Goal: Transaction & Acquisition: Purchase product/service

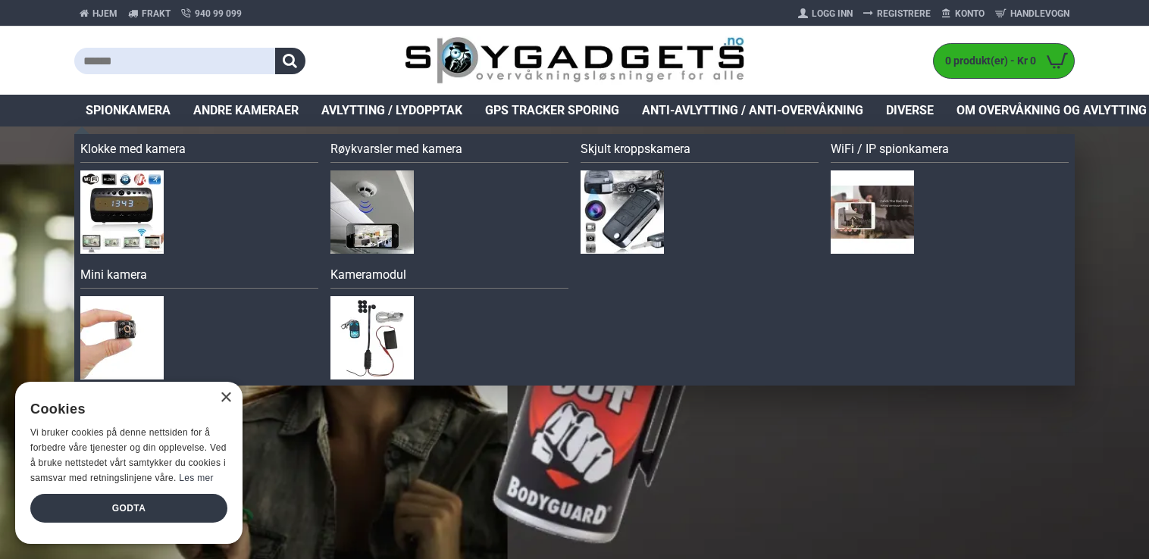
click at [146, 106] on span "Spionkamera" at bounding box center [128, 111] width 85 height 18
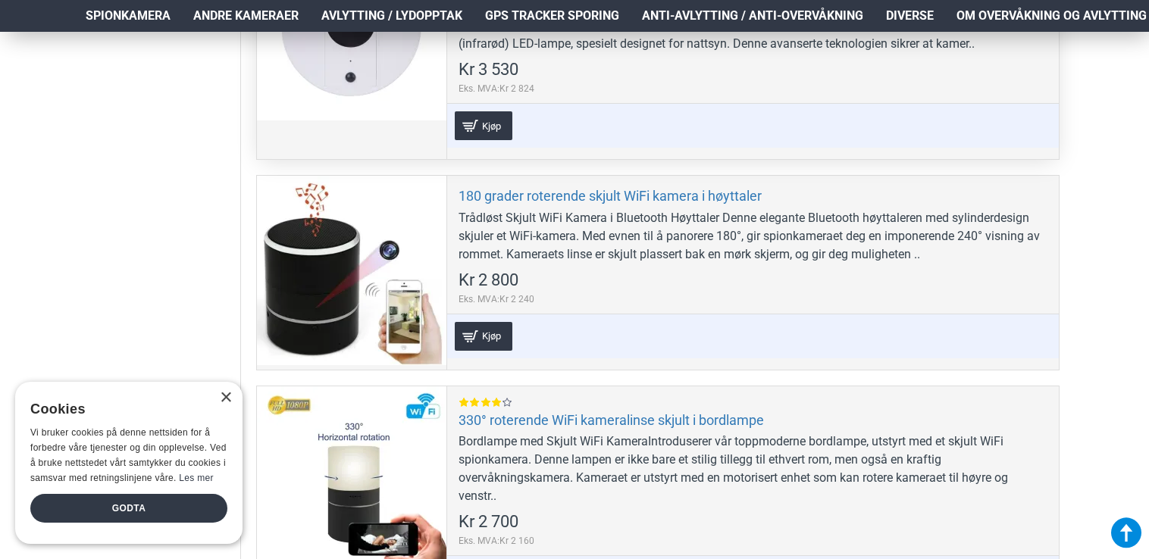
scroll to position [926, 0]
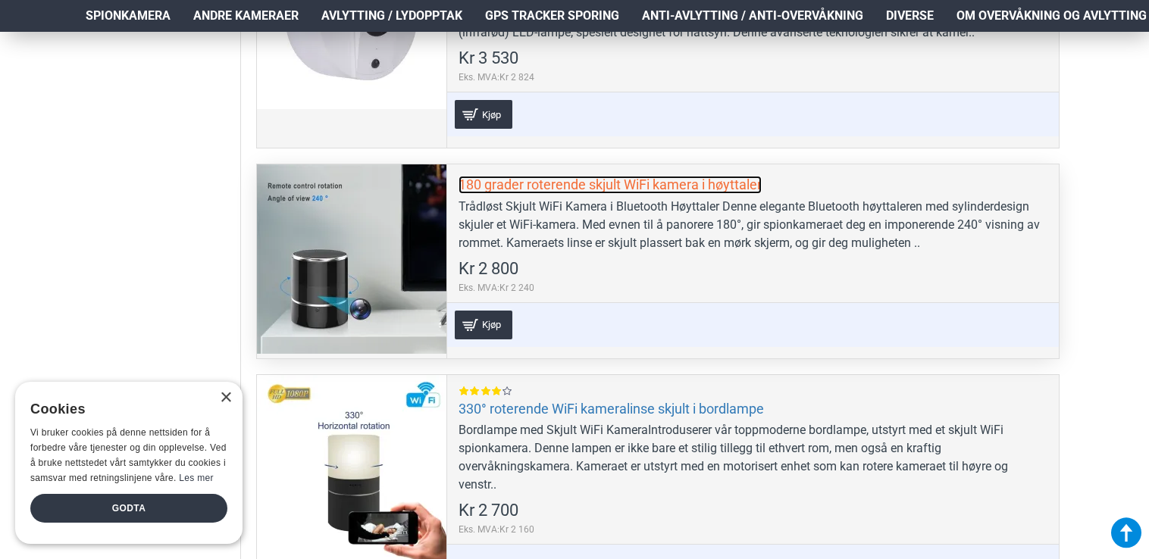
click at [659, 188] on link "180 grader roterende skjult WiFi kamera i høyttaler" at bounding box center [610, 184] width 303 height 17
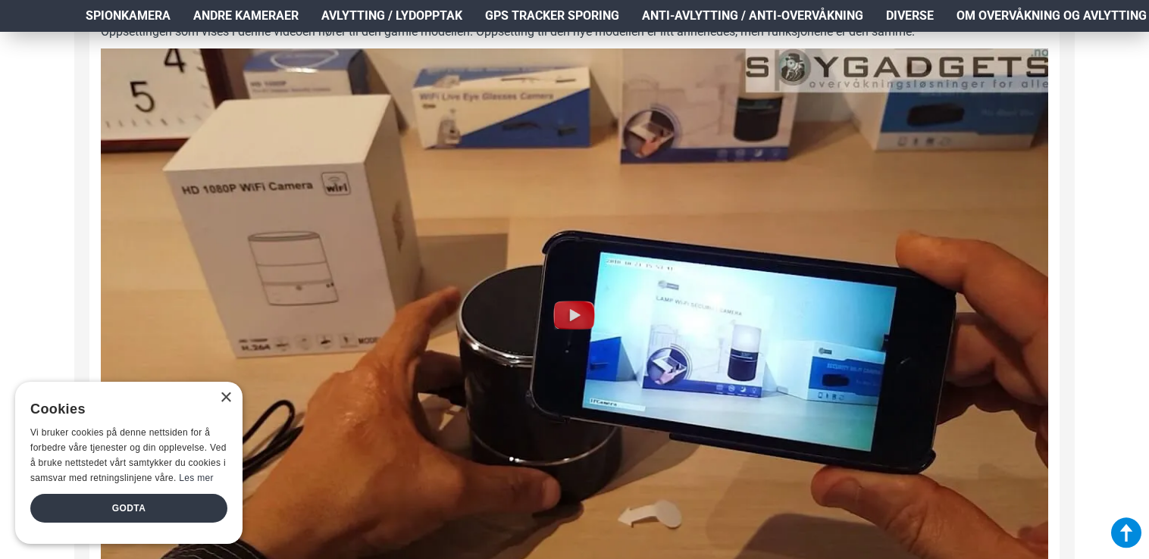
scroll to position [1549, 0]
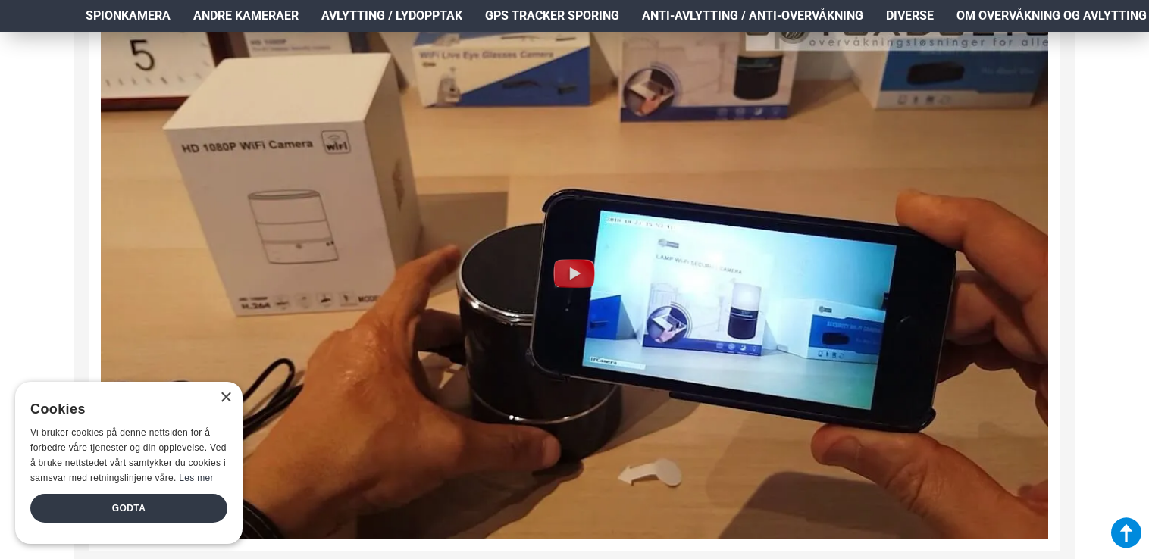
click at [576, 274] on img at bounding box center [574, 273] width 49 height 49
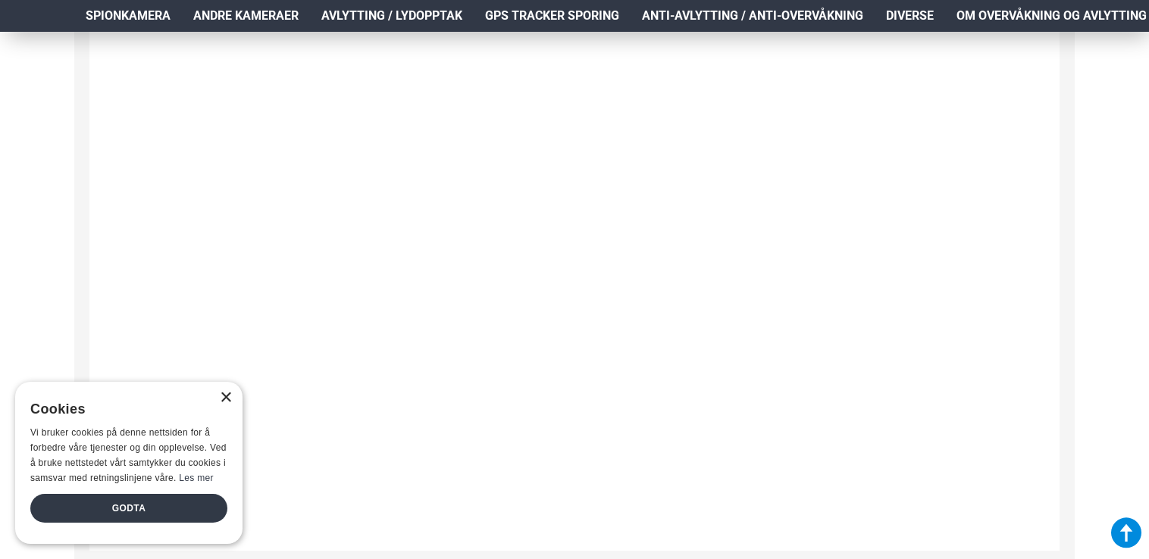
click at [224, 397] on div "×" at bounding box center [225, 398] width 11 height 11
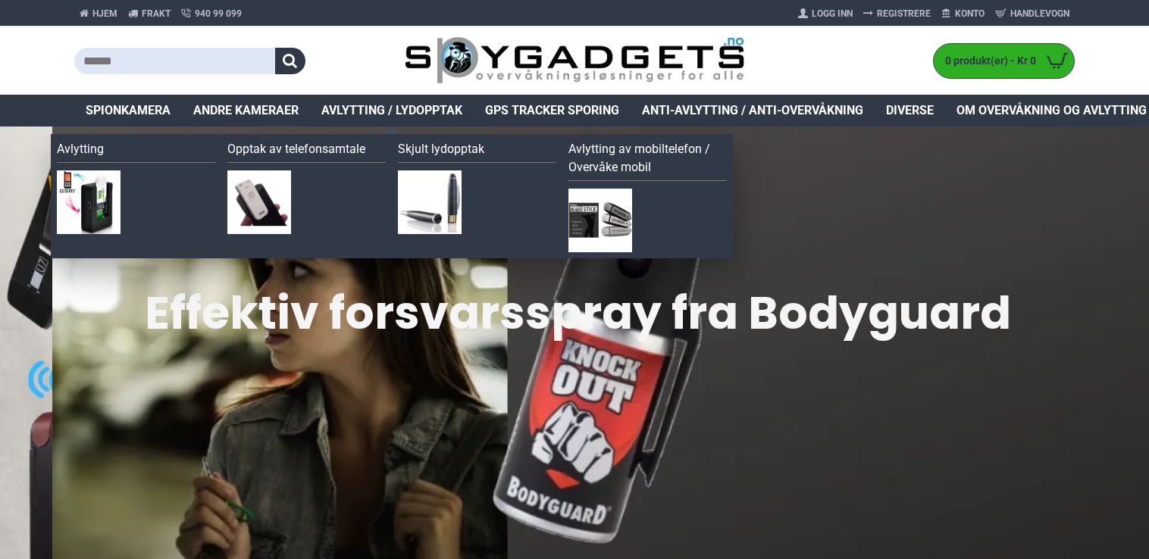
click at [373, 110] on span "Avlytting / Lydopptak" at bounding box center [391, 111] width 141 height 18
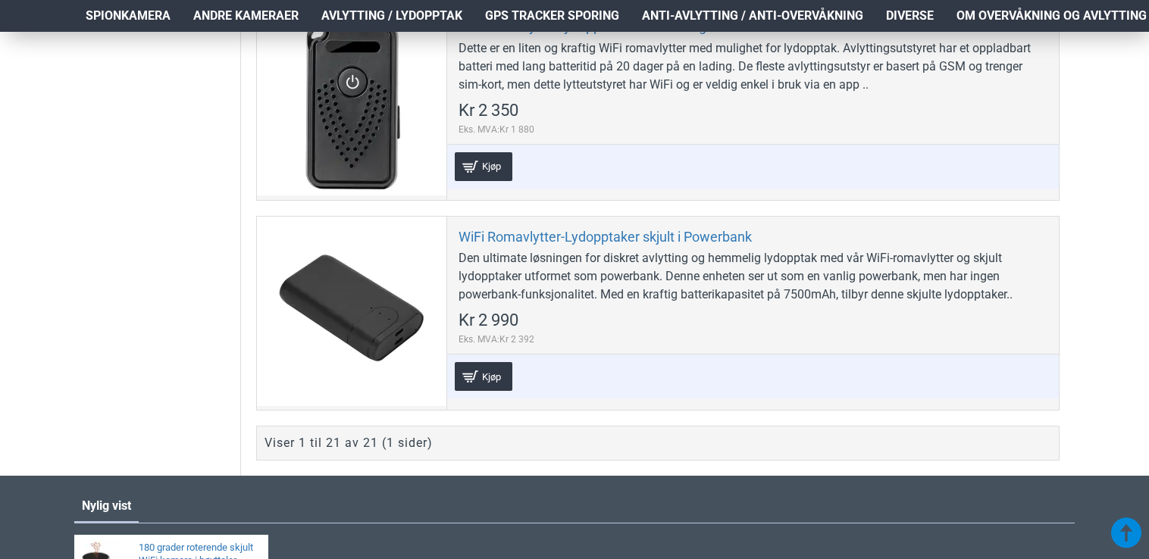
scroll to position [4766, 0]
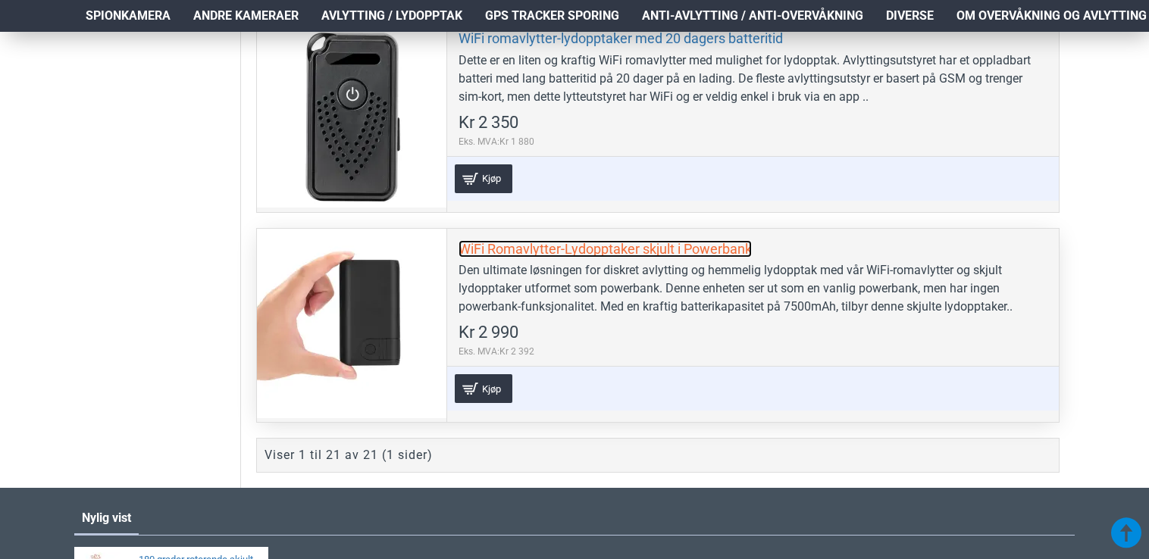
click at [553, 240] on link "WiFi Romavlytter-Lydopptaker skjult i Powerbank" at bounding box center [605, 248] width 293 height 17
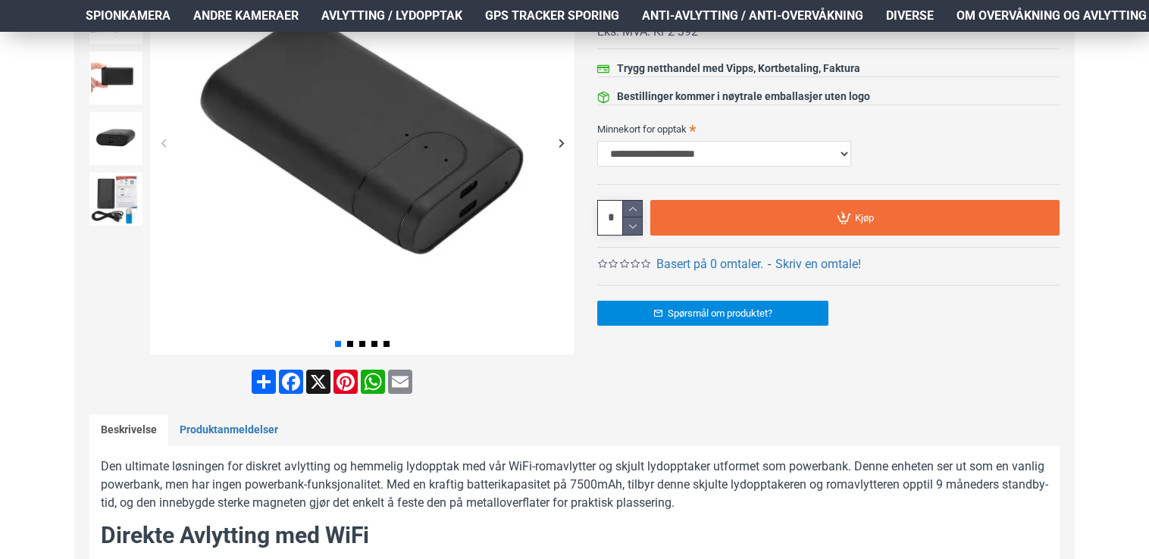
scroll to position [324, 0]
